Goal: Task Accomplishment & Management: Use online tool/utility

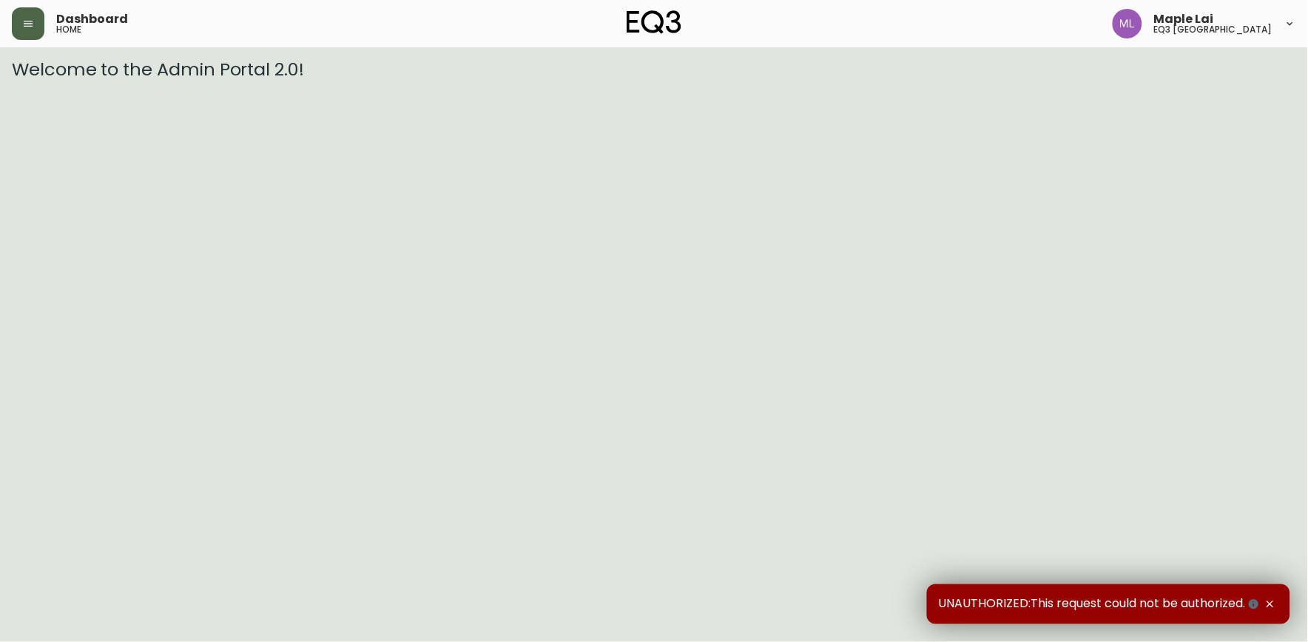
click at [33, 33] on button "button" at bounding box center [28, 23] width 33 height 33
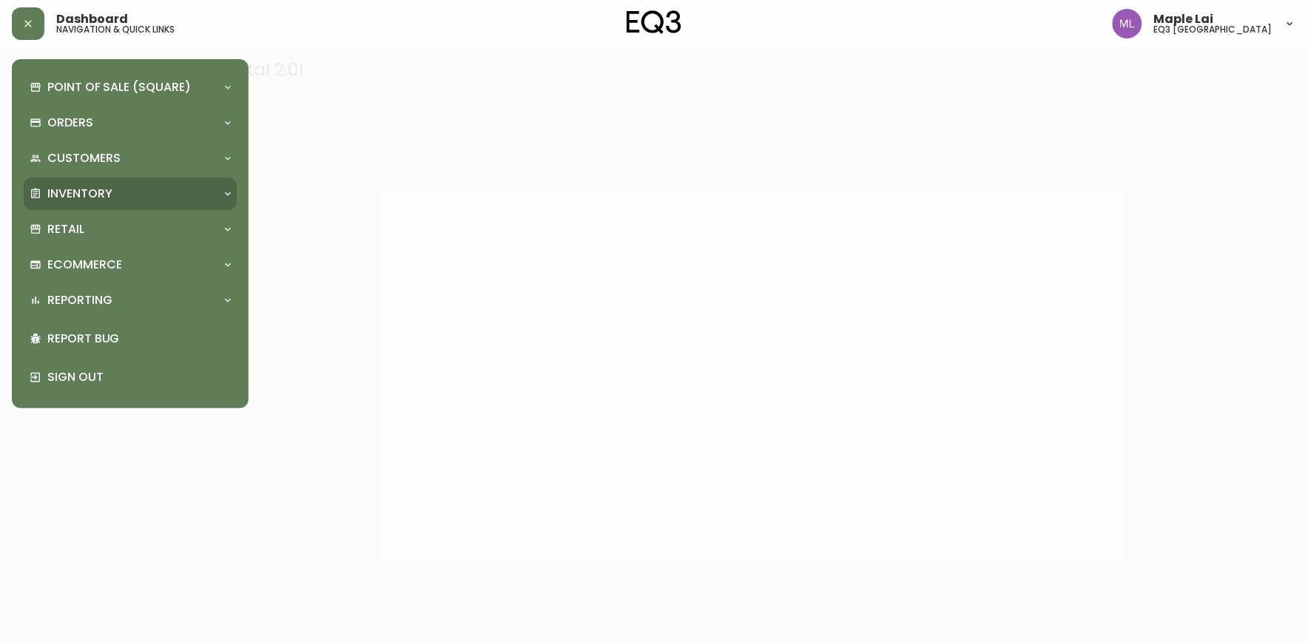
click at [87, 195] on p "Inventory" at bounding box center [79, 194] width 65 height 16
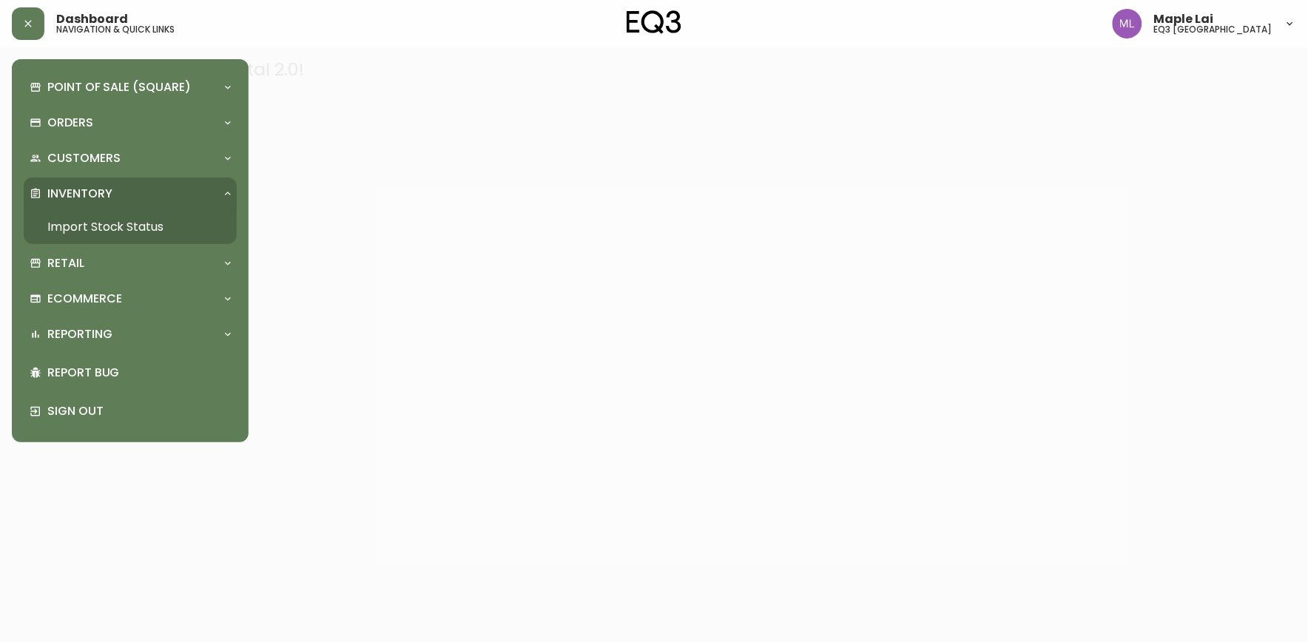
click at [97, 229] on link "Import Stock Status" at bounding box center [130, 227] width 213 height 34
